Goal: Check status: Check status

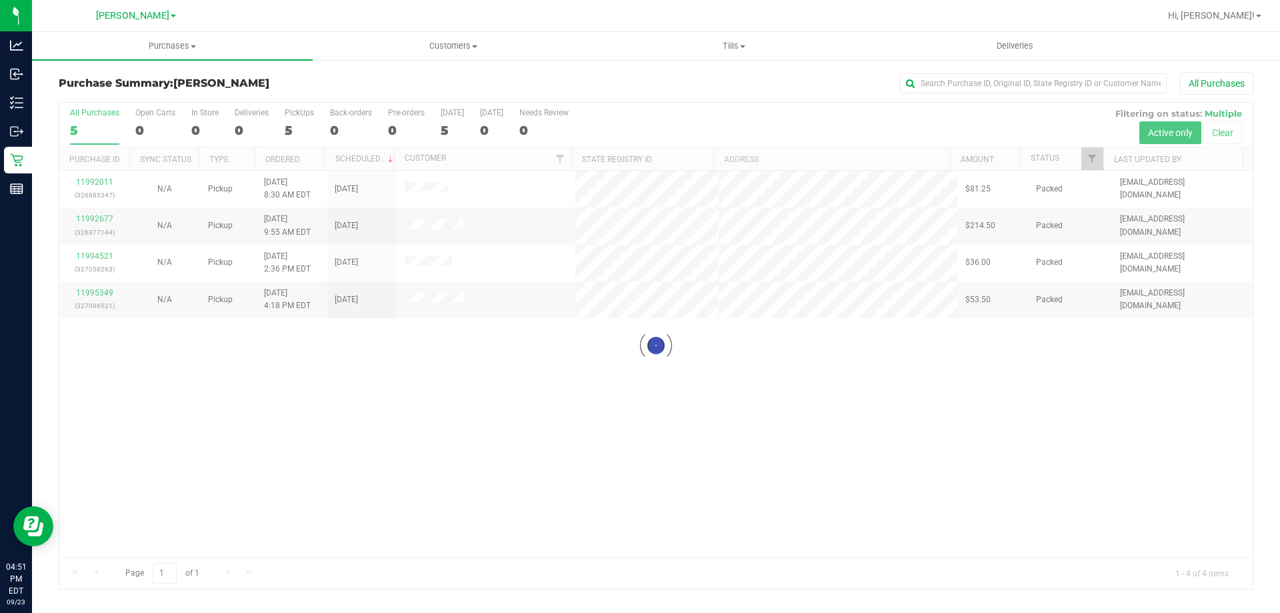
click at [410, 395] on div at bounding box center [655, 346] width 1193 height 486
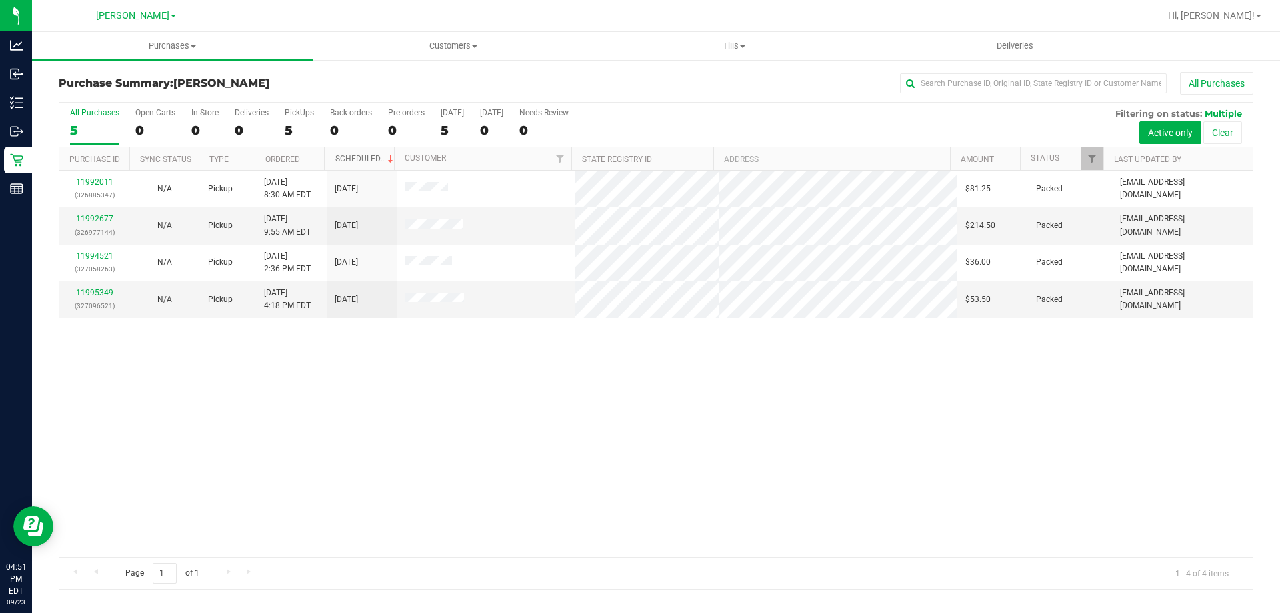
click at [343, 156] on link "Scheduled" at bounding box center [365, 158] width 61 height 9
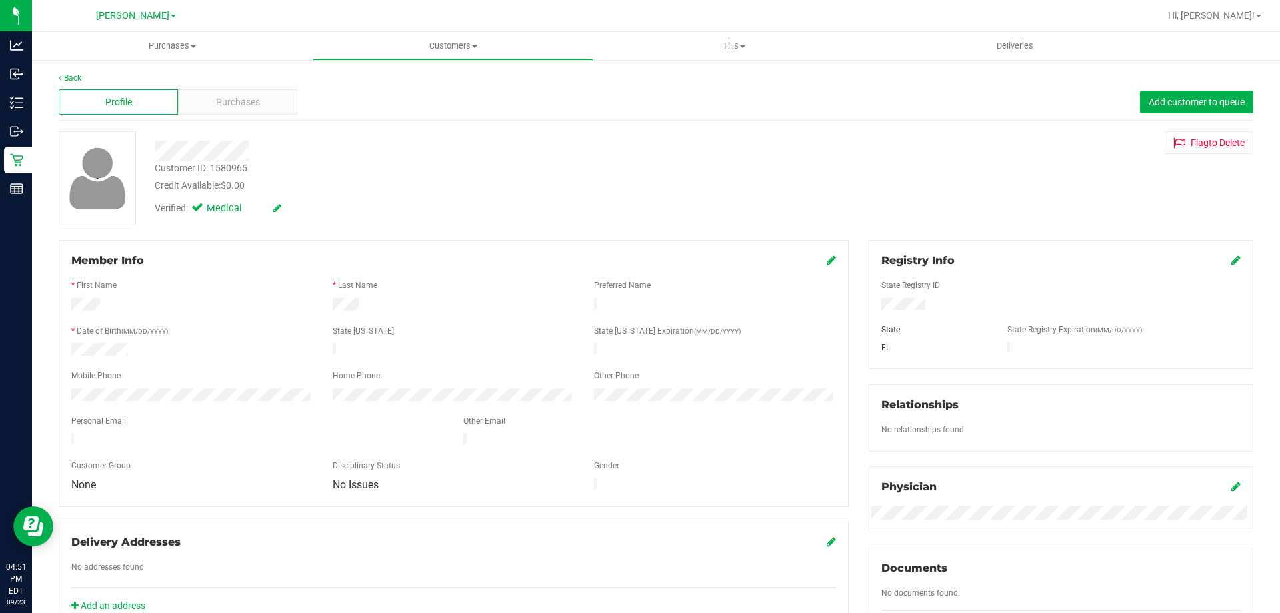
click at [232, 86] on div "Profile Purchases Add customer to queue" at bounding box center [656, 102] width 1195 height 37
click at [235, 100] on span "Purchases" at bounding box center [238, 102] width 44 height 14
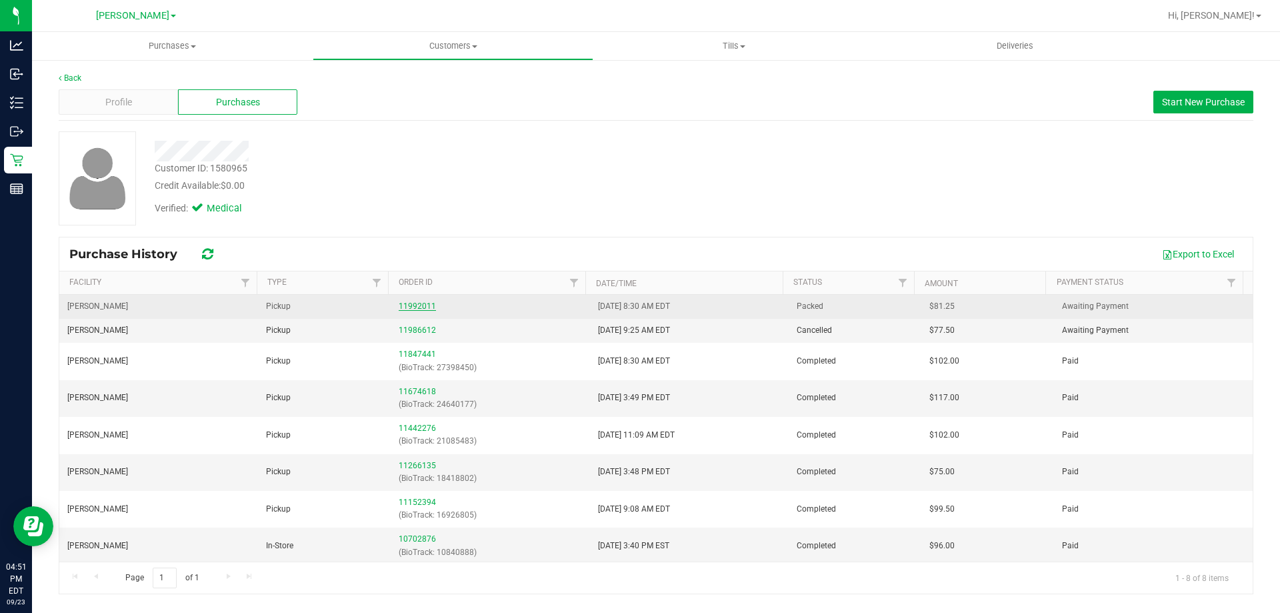
click at [416, 303] on link "11992011" at bounding box center [417, 305] width 37 height 9
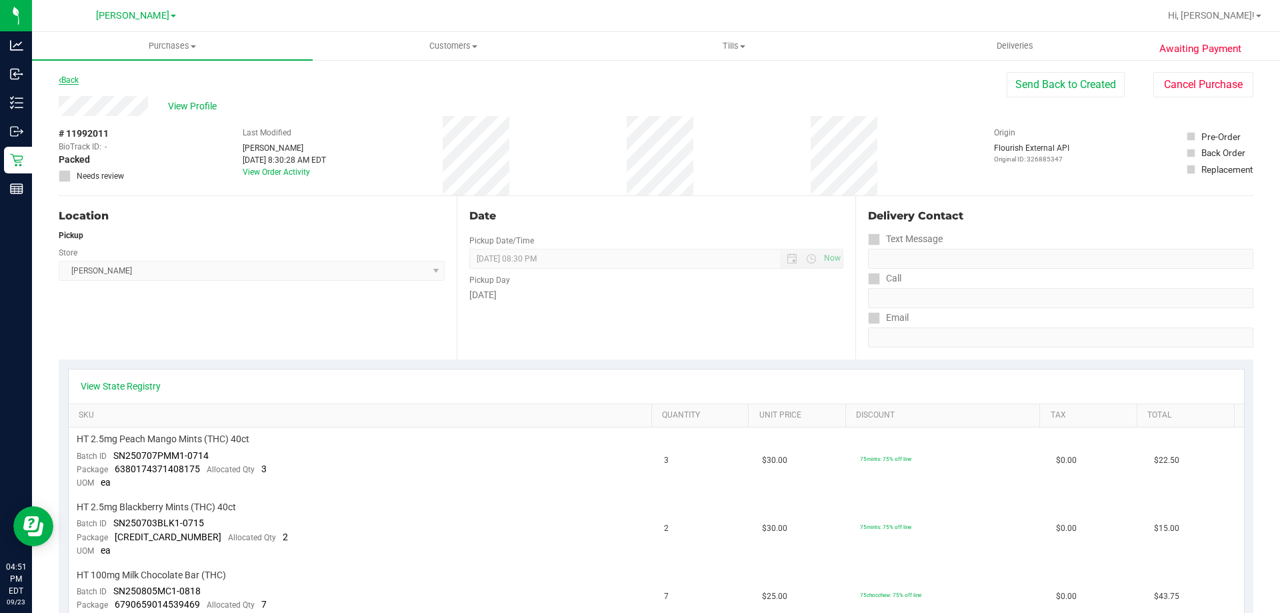
click at [70, 77] on link "Back" at bounding box center [69, 79] width 20 height 9
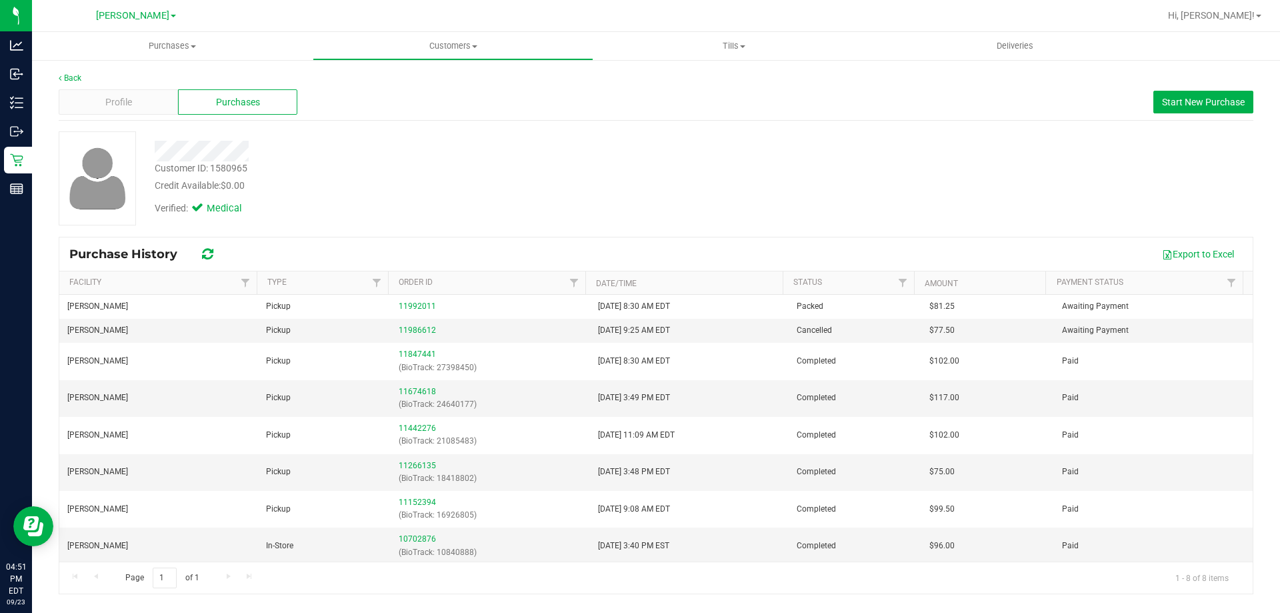
click at [398, 205] on div "Verified: Medical" at bounding box center [448, 207] width 607 height 29
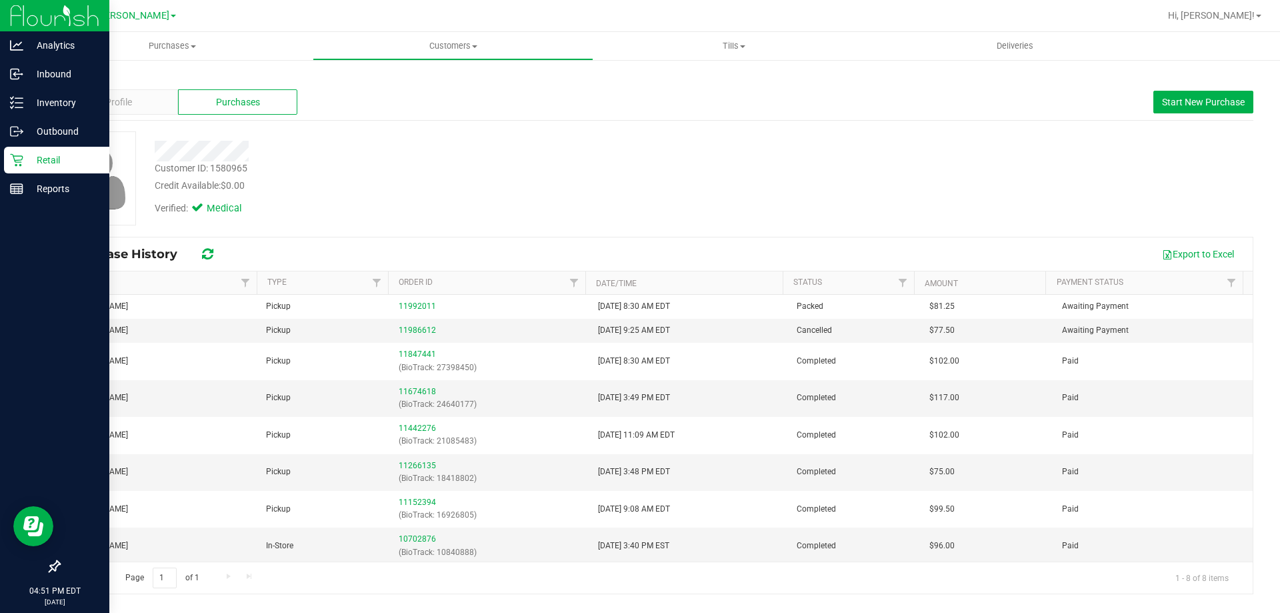
click at [10, 159] on icon at bounding box center [16, 159] width 13 height 13
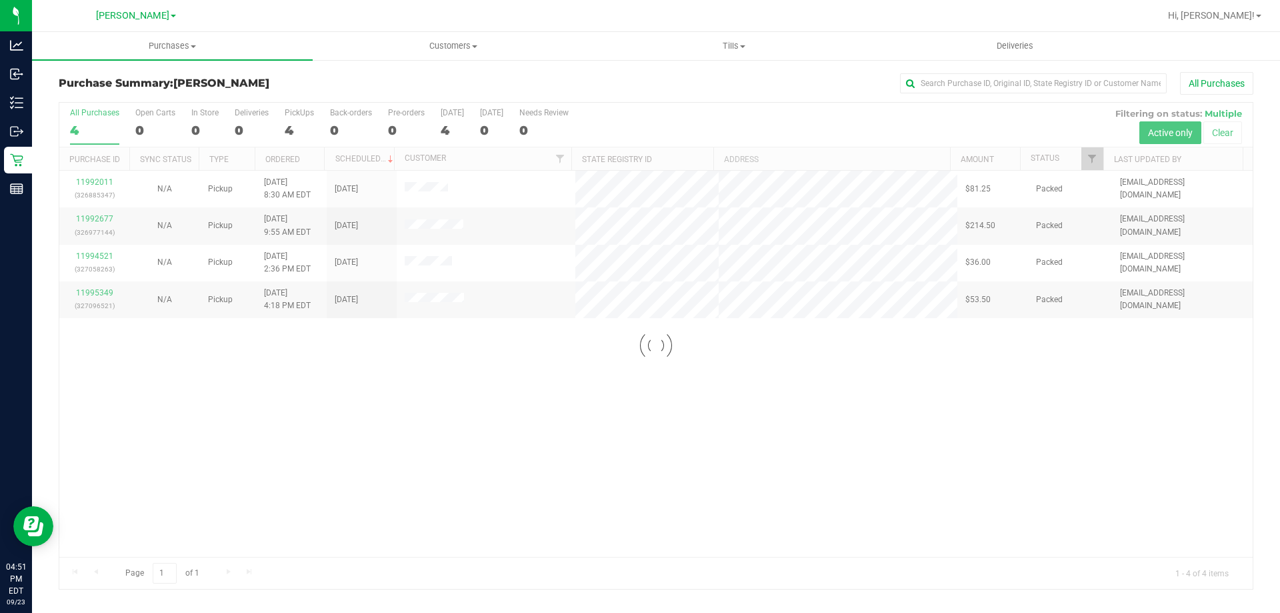
click at [477, 424] on div at bounding box center [655, 346] width 1193 height 486
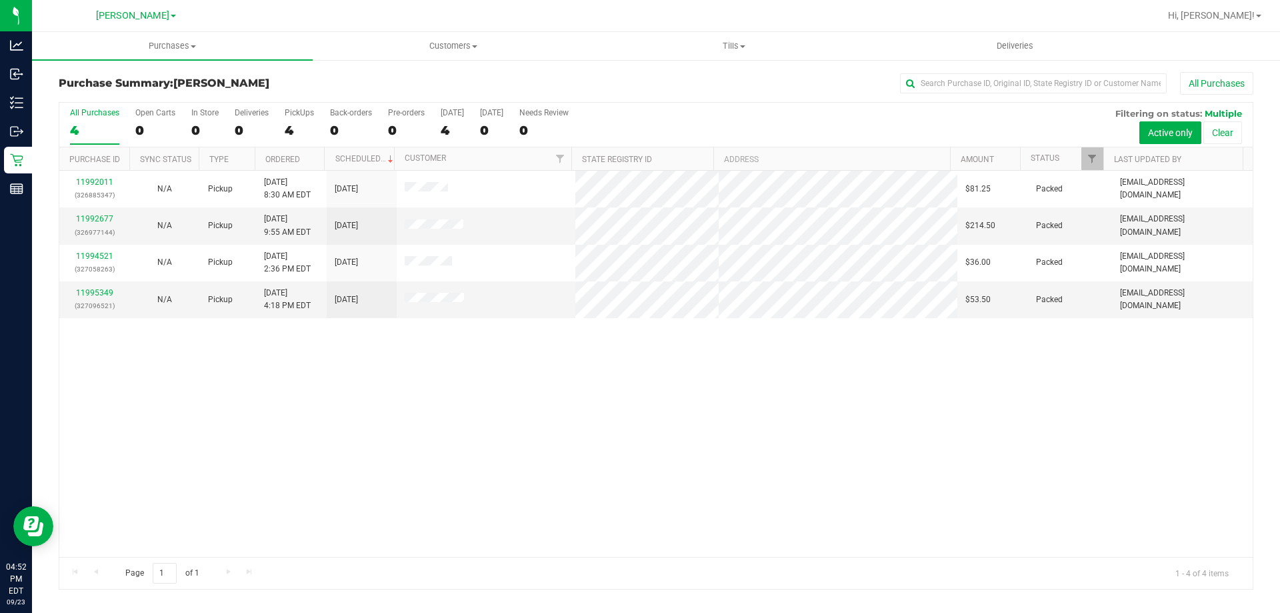
click at [509, 471] on div "11992011 (326885347) N/A Pickup [DATE] 8:30 AM EDT 9/23/2025 $81.25 Packed [EMA…" at bounding box center [655, 364] width 1193 height 386
